Goal: Information Seeking & Learning: Compare options

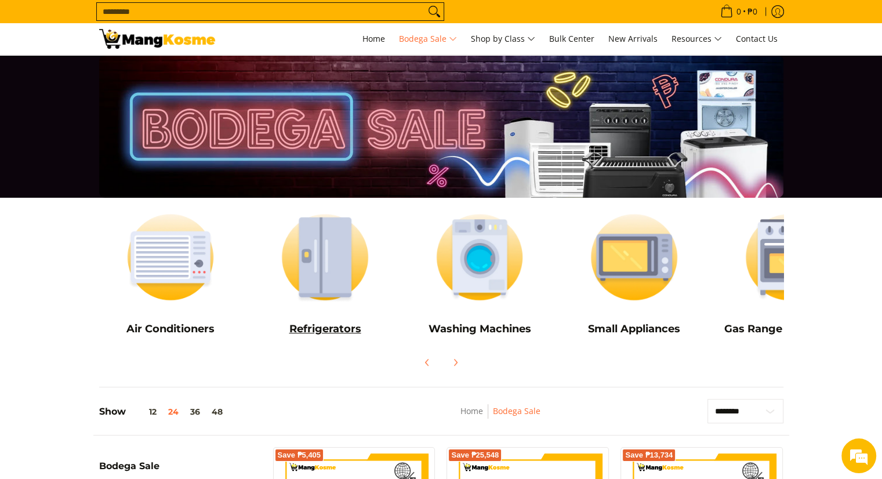
click at [343, 300] on img at bounding box center [324, 257] width 143 height 107
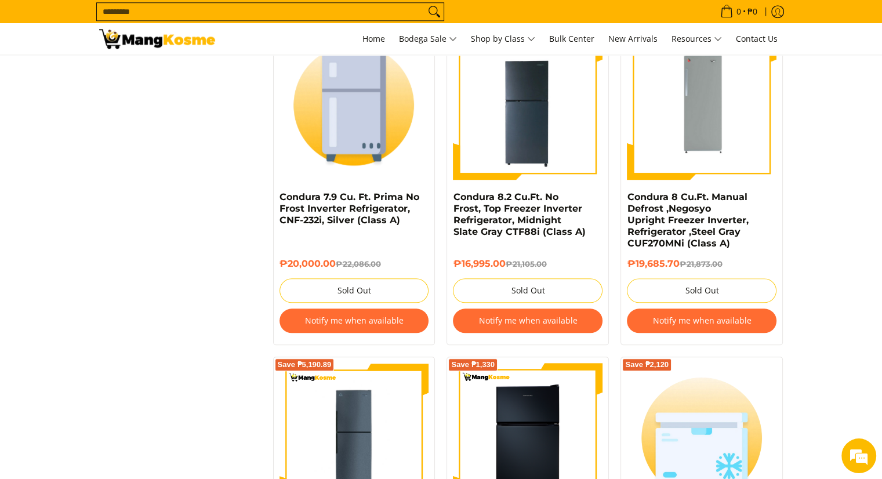
scroll to position [911, 0]
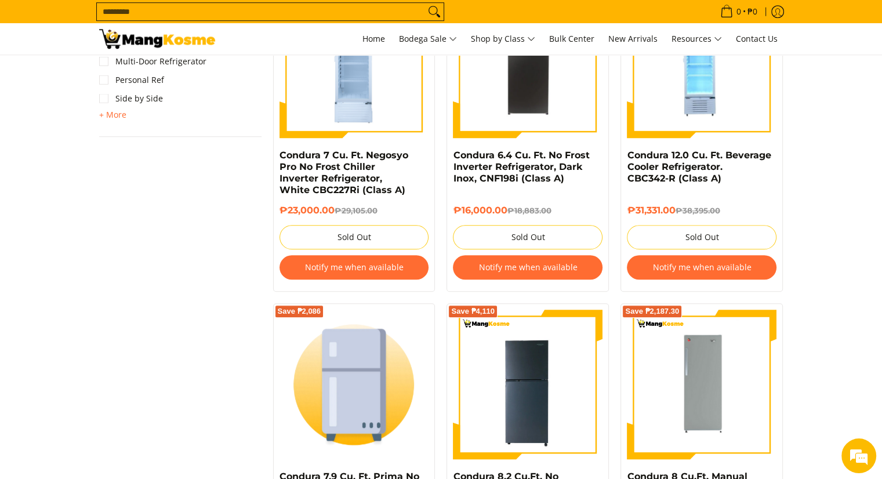
click at [163, 32] on img at bounding box center [157, 39] width 116 height 20
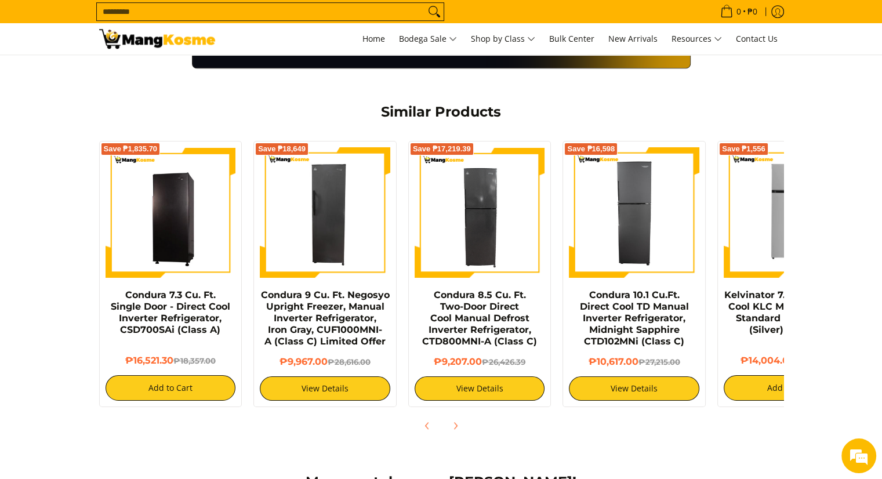
scroll to position [870, 0]
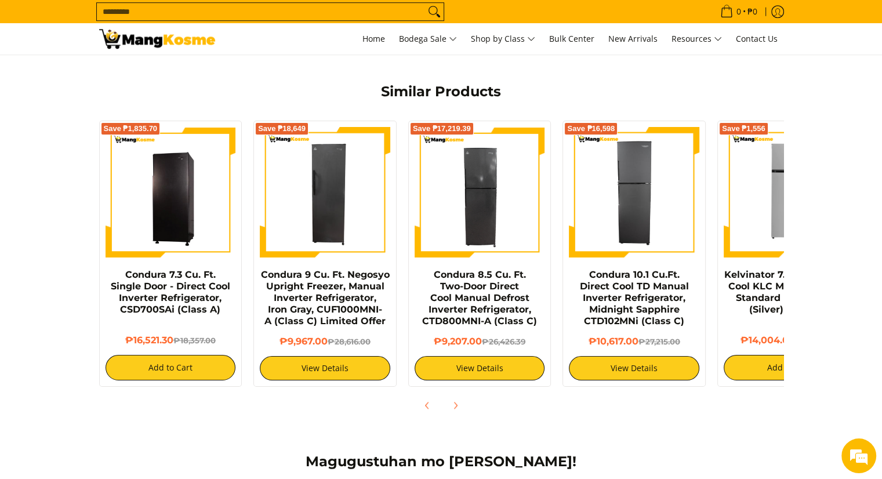
click at [332, 317] on div "Condura 9 Cu. Ft. Negosyo Upright Freezer, Manual Inverter Refrigerator, Iron G…" at bounding box center [325, 302] width 130 height 67
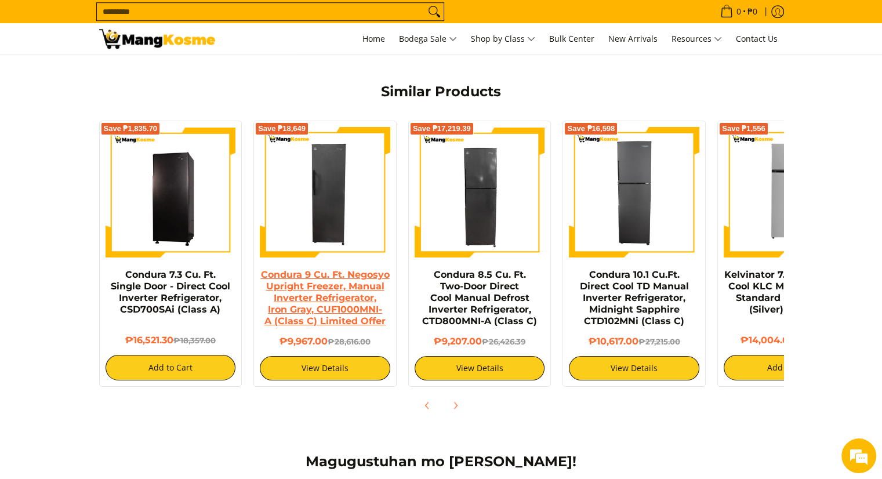
click at [328, 276] on link "Condura 9 Cu. Ft. Negosyo Upright Freezer, Manual Inverter Refrigerator, Iron G…" at bounding box center [324, 297] width 129 height 57
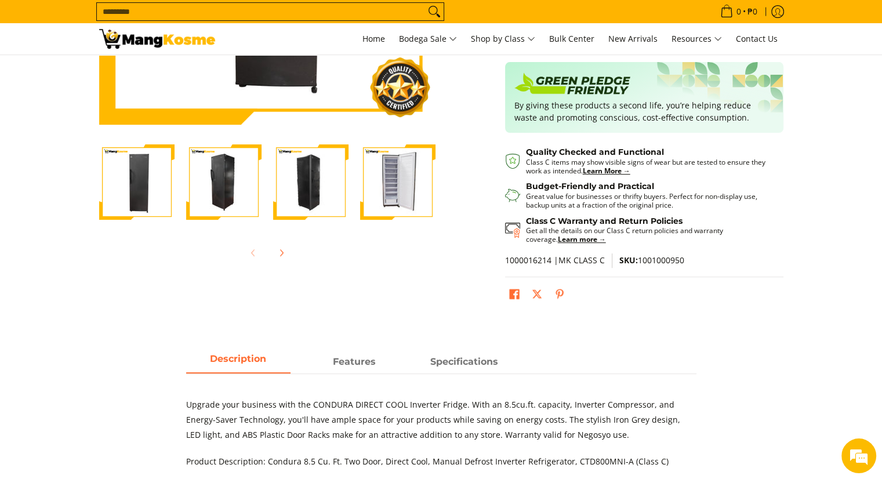
scroll to position [290, 0]
click at [362, 358] on span "Features" at bounding box center [354, 361] width 104 height 21
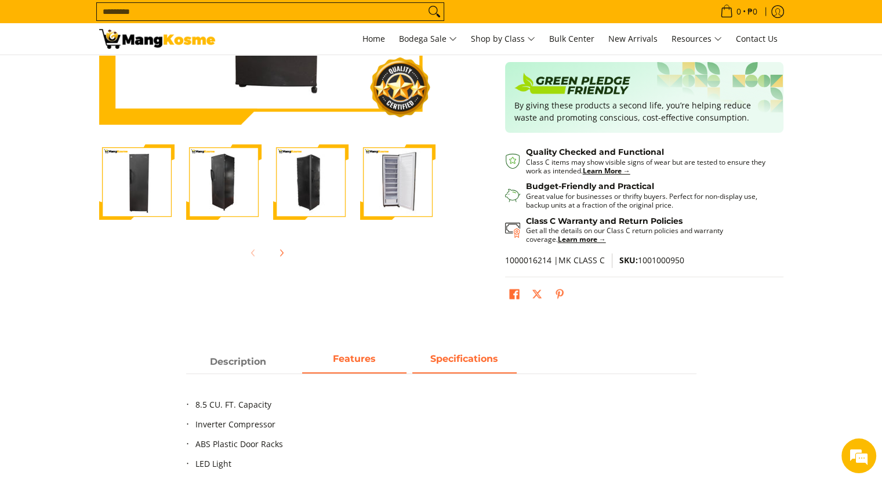
click at [432, 361] on span "Specifications" at bounding box center [464, 361] width 104 height 21
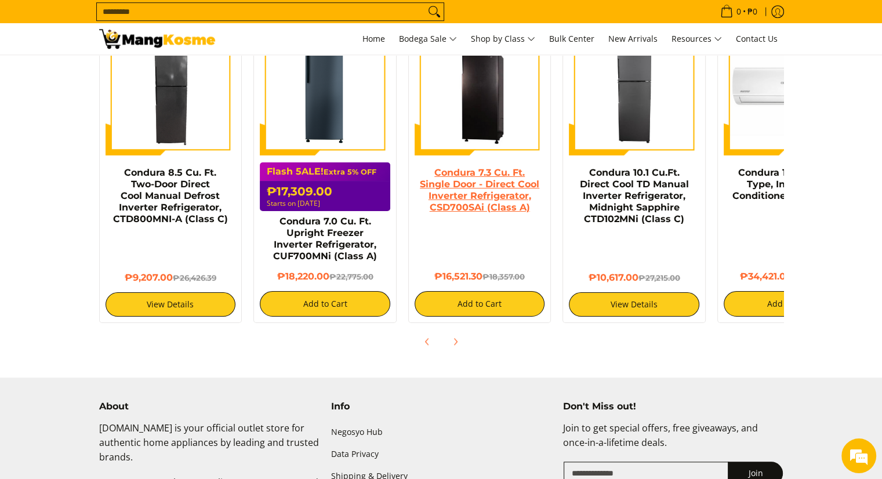
scroll to position [754, 0]
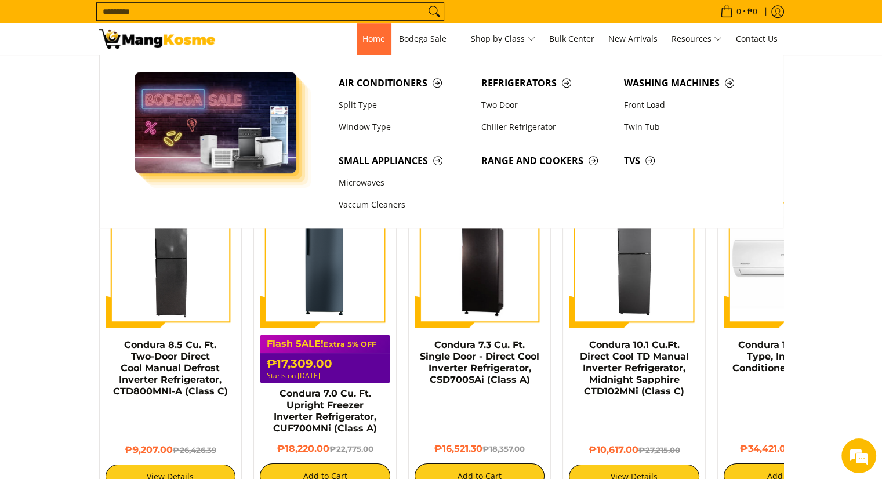
click at [368, 40] on span "Home" at bounding box center [373, 38] width 23 height 11
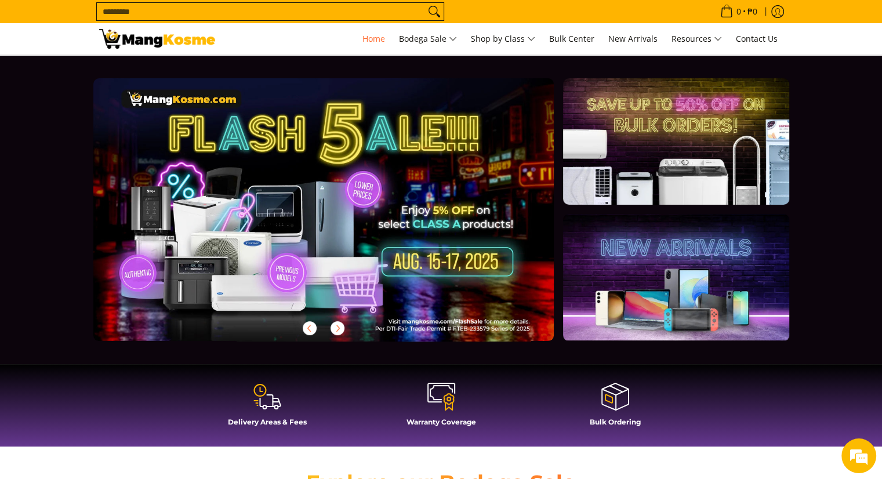
click at [316, 212] on link at bounding box center [342, 218] width 498 height 281
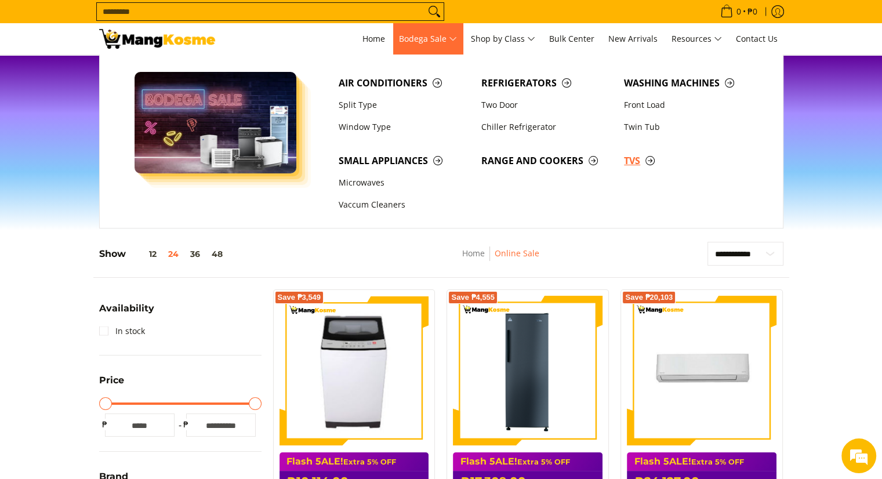
click at [629, 163] on span "TVs" at bounding box center [689, 161] width 131 height 14
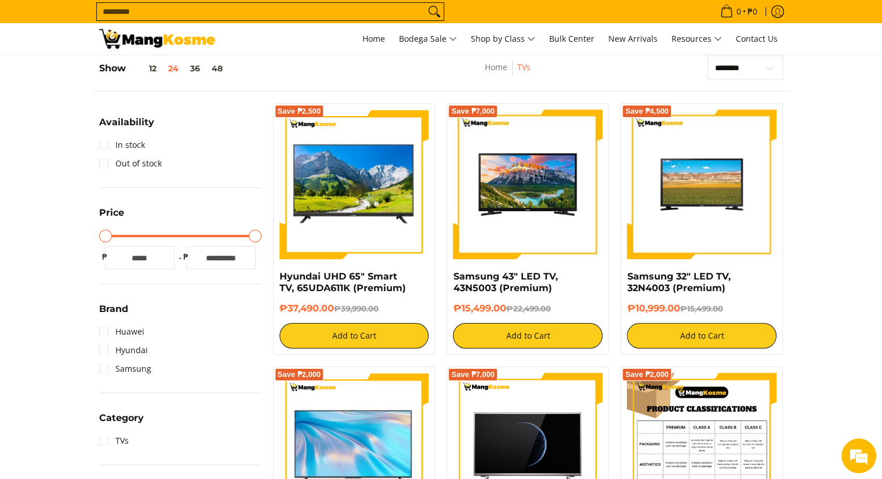
scroll to position [348, 0]
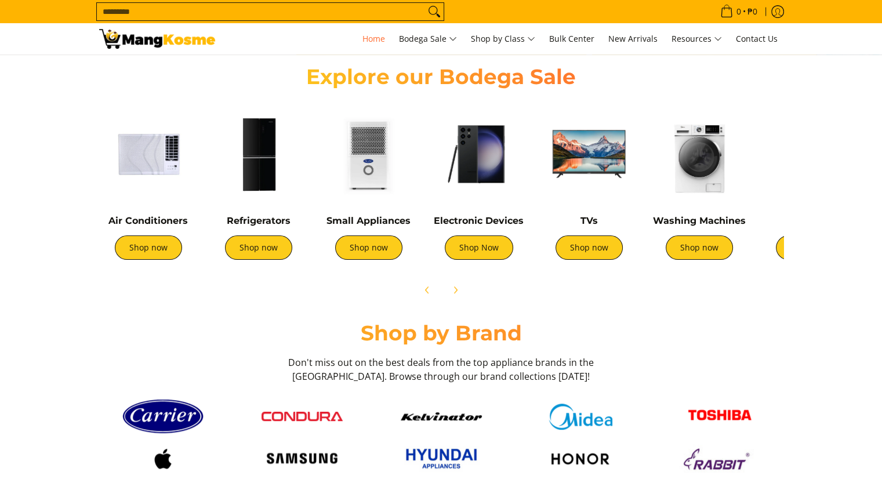
click at [248, 193] on img at bounding box center [258, 154] width 99 height 99
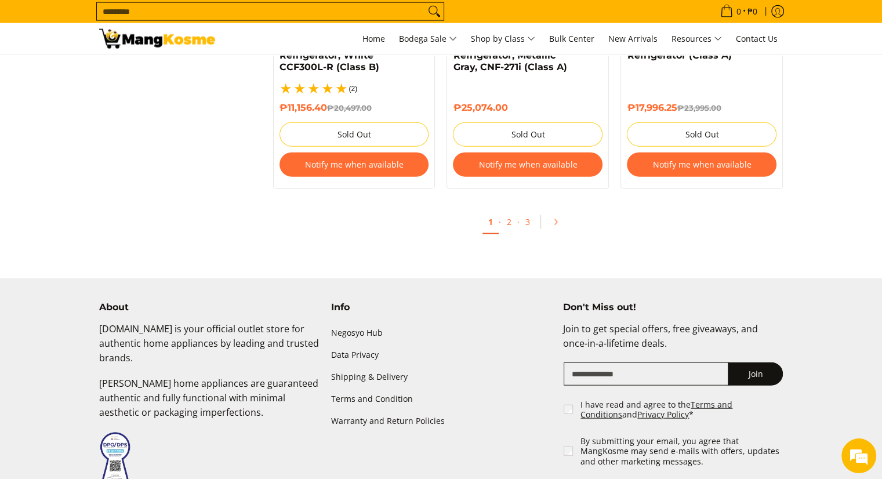
scroll to position [2535, 0]
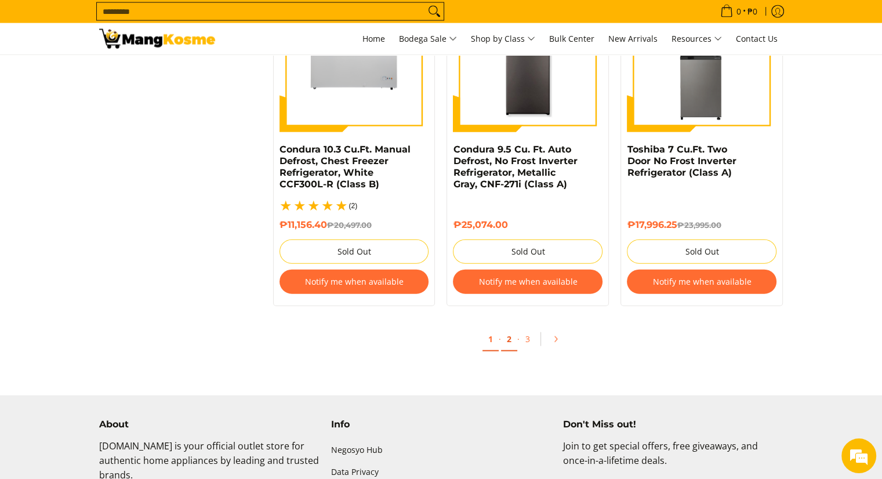
click at [508, 328] on link "2" at bounding box center [509, 340] width 16 height 24
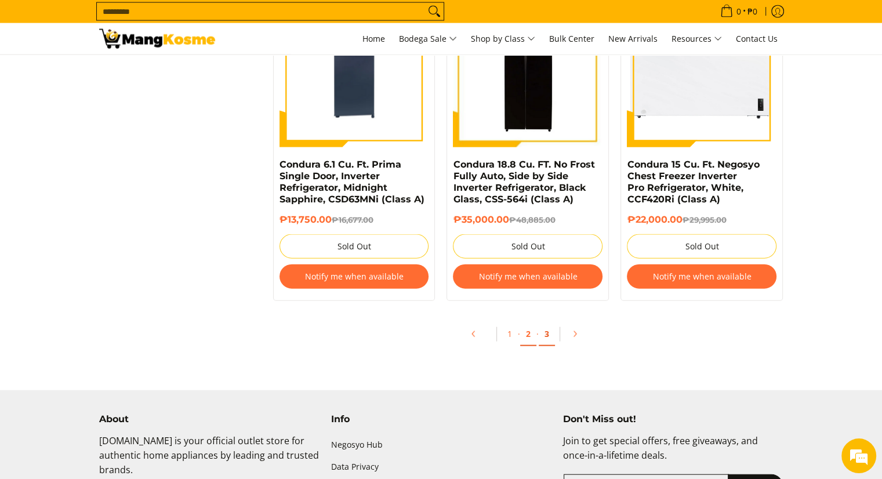
scroll to position [2436, 0]
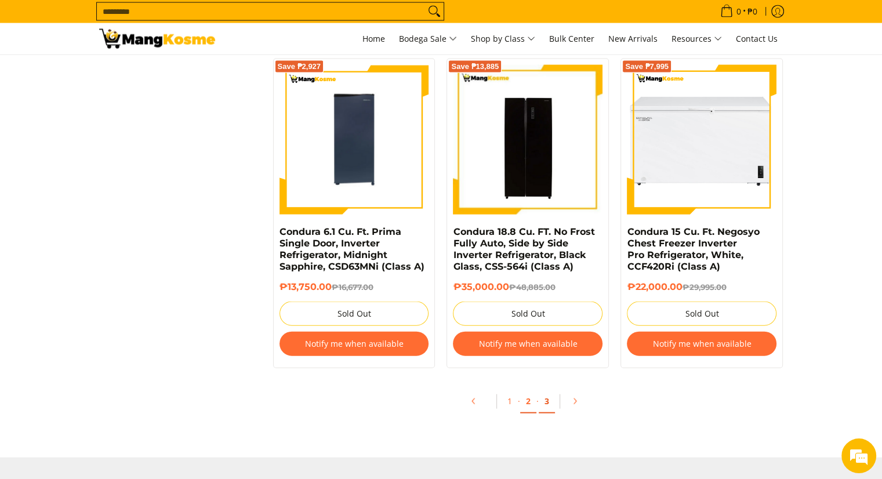
click at [549, 404] on link "3" at bounding box center [547, 402] width 16 height 24
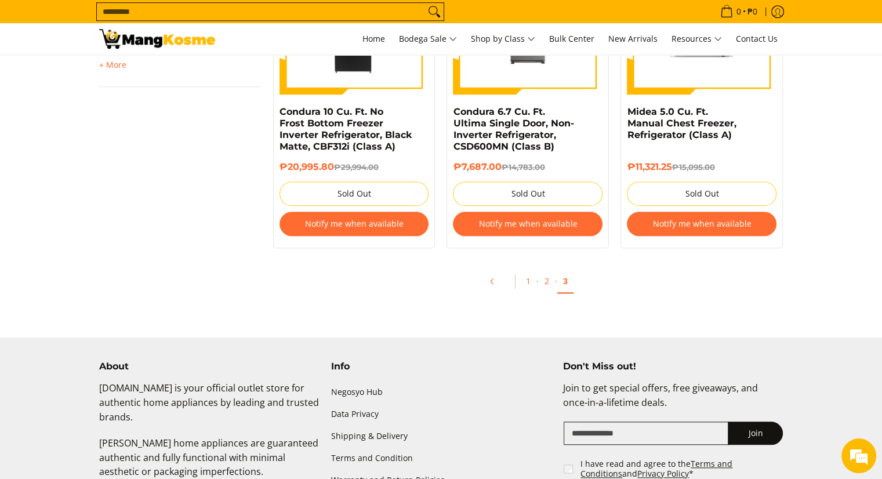
scroll to position [1044, 0]
